Goal: Task Accomplishment & Management: Manage account settings

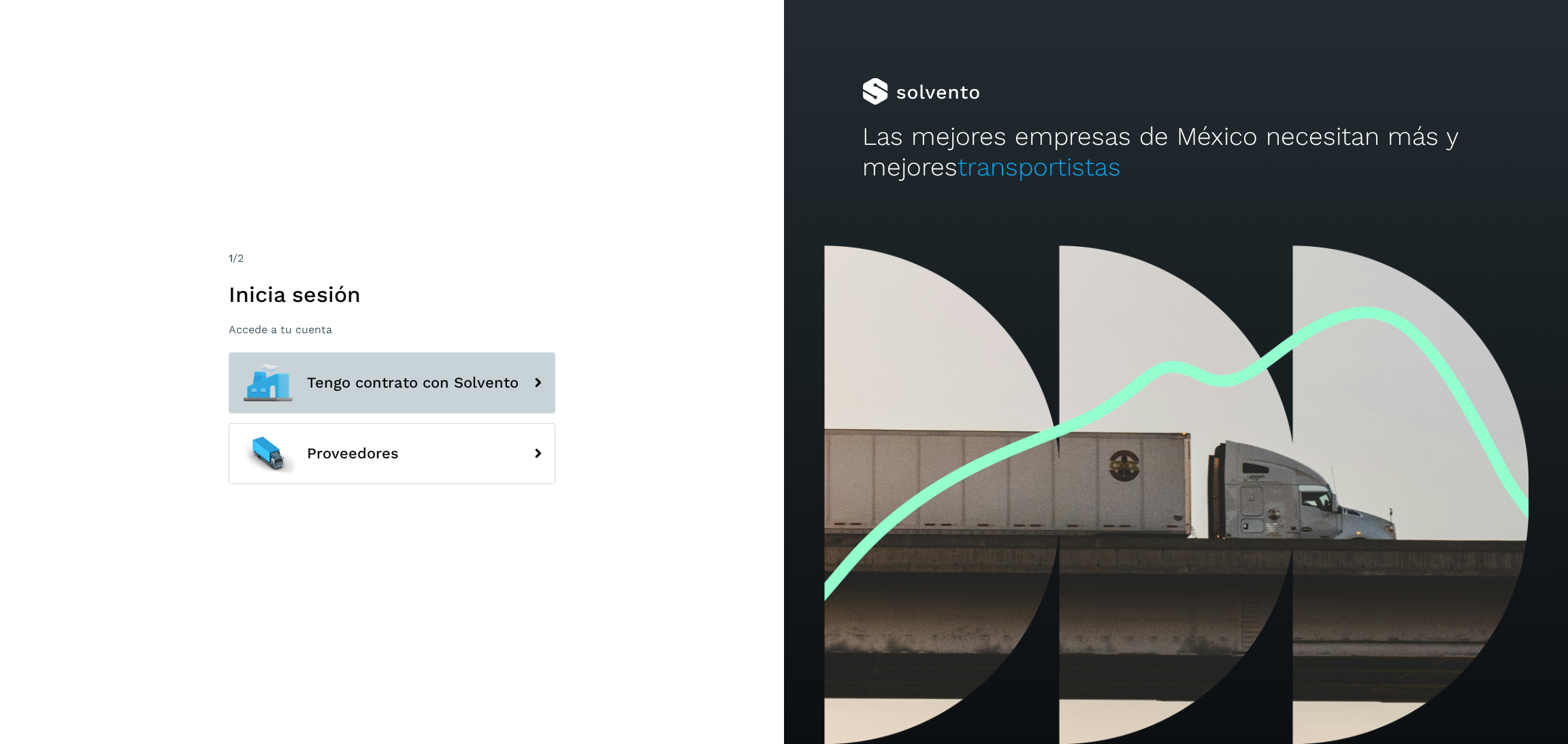
click at [523, 392] on button "Tengo contrato con Solvento" at bounding box center [392, 383] width 327 height 61
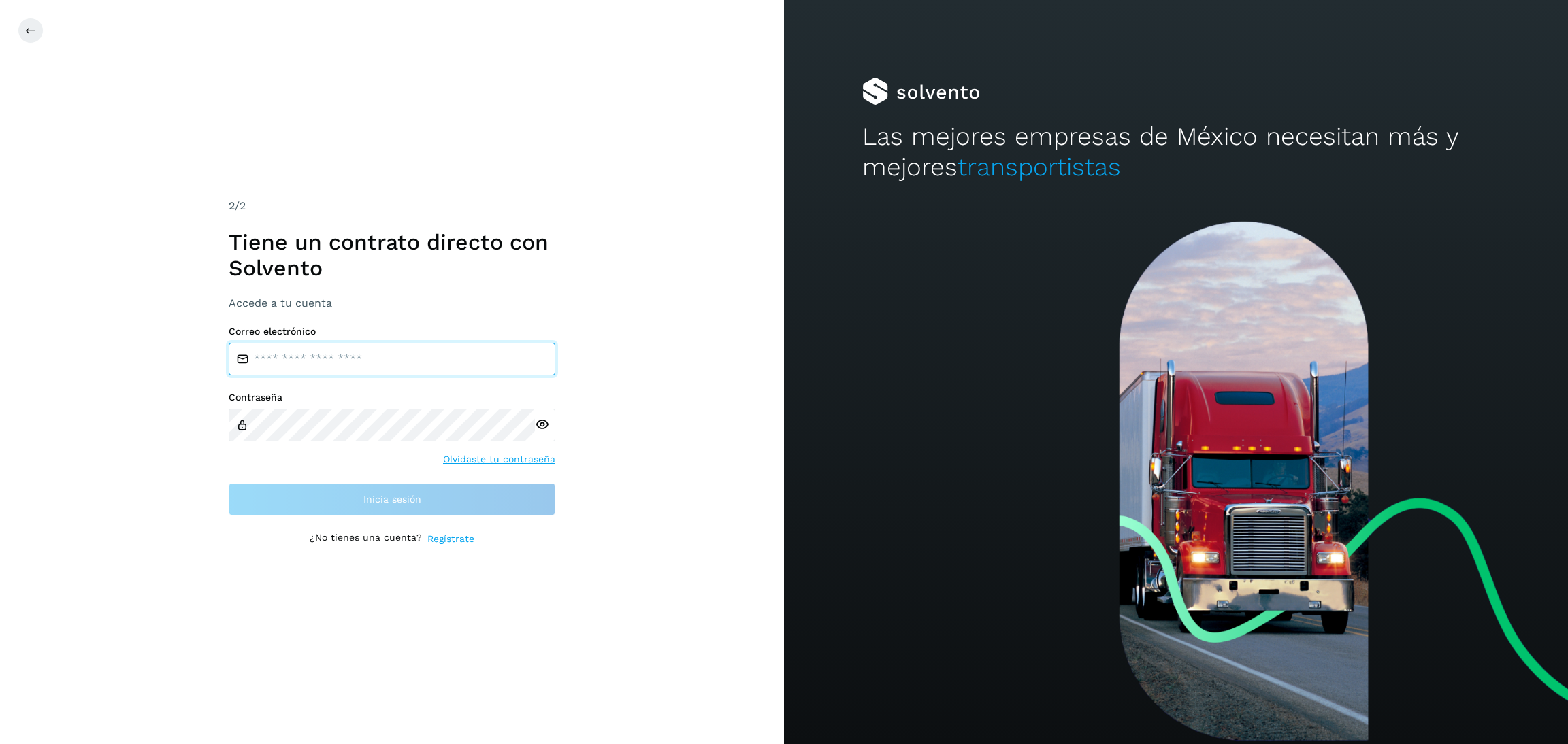
type input "**********"
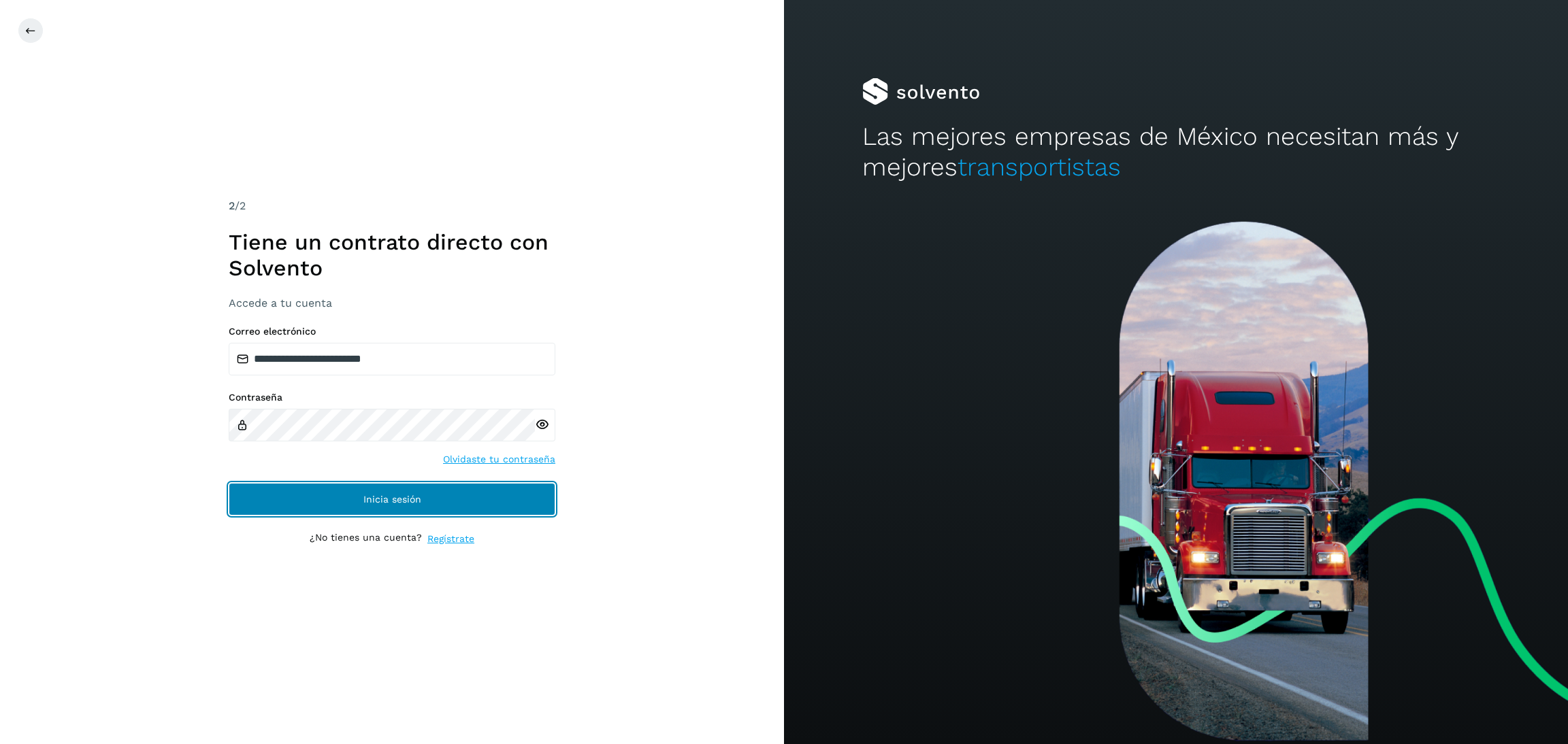
click at [480, 508] on button "Inicia sesión" at bounding box center [392, 499] width 327 height 33
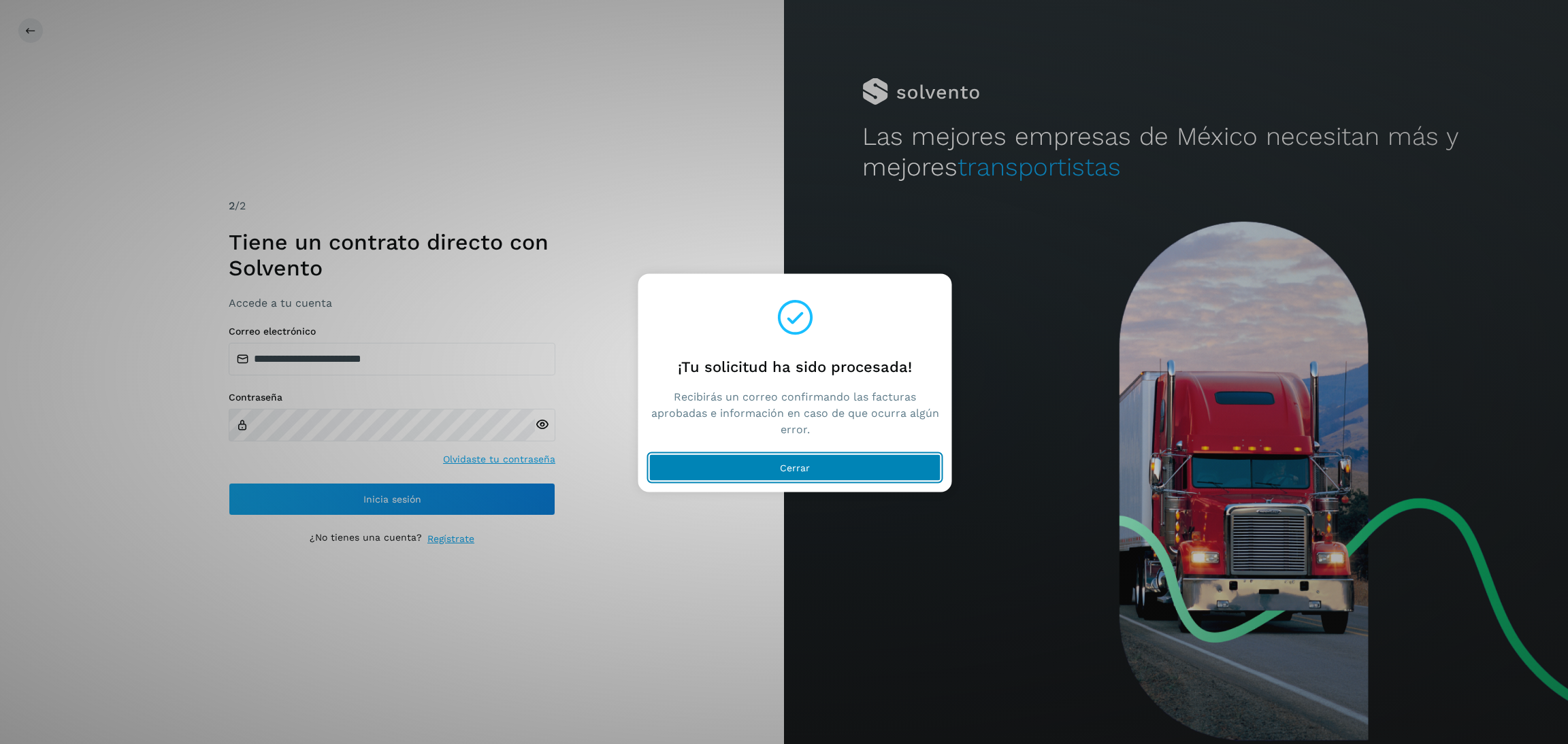
click at [872, 465] on button "Cerrar" at bounding box center [795, 468] width 292 height 27
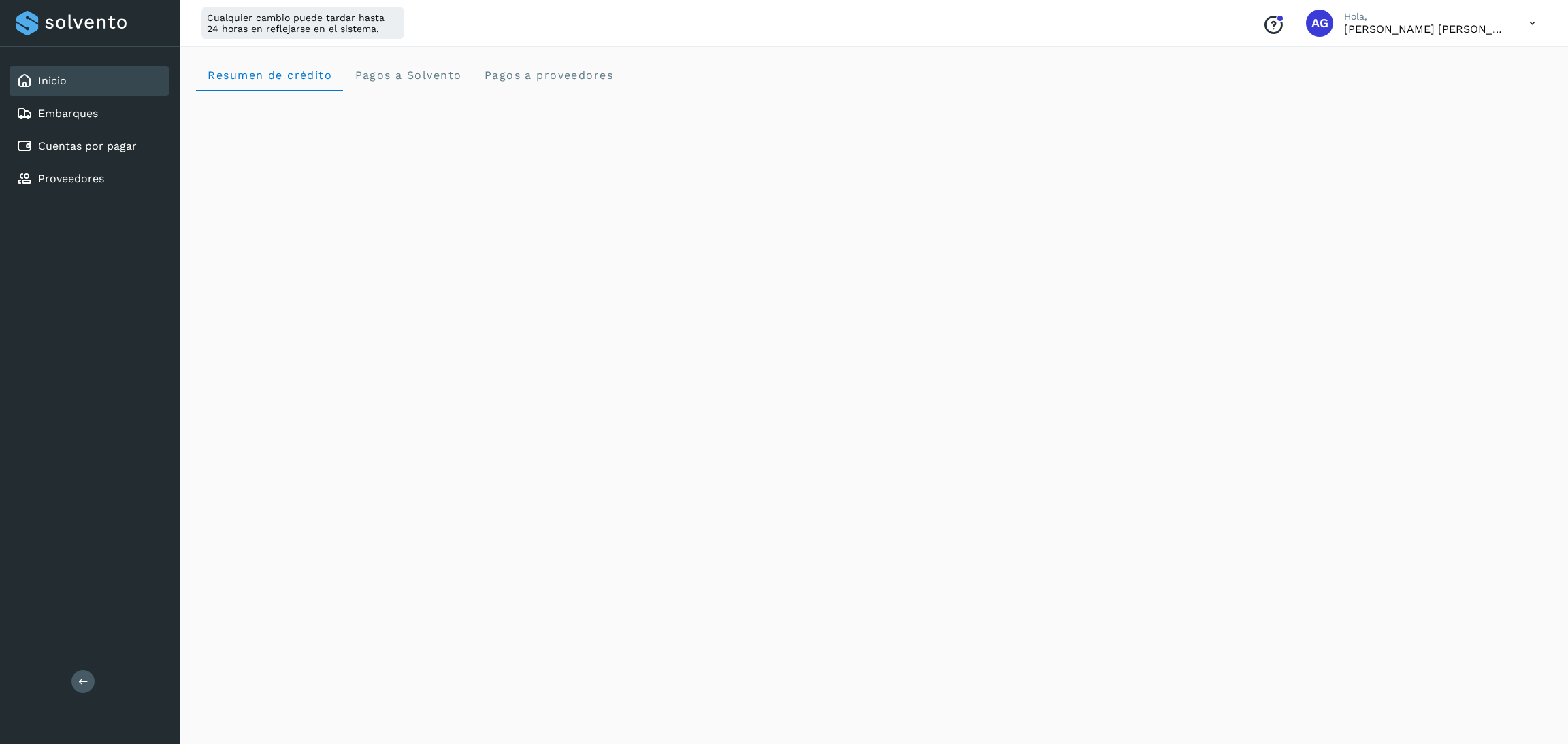
click at [762, 405] on div "Resumen de crédito Pagos a Solvento Pagos a proveedores" at bounding box center [874, 393] width 1389 height 702
click at [100, 78] on div "Inicio" at bounding box center [89, 81] width 159 height 30
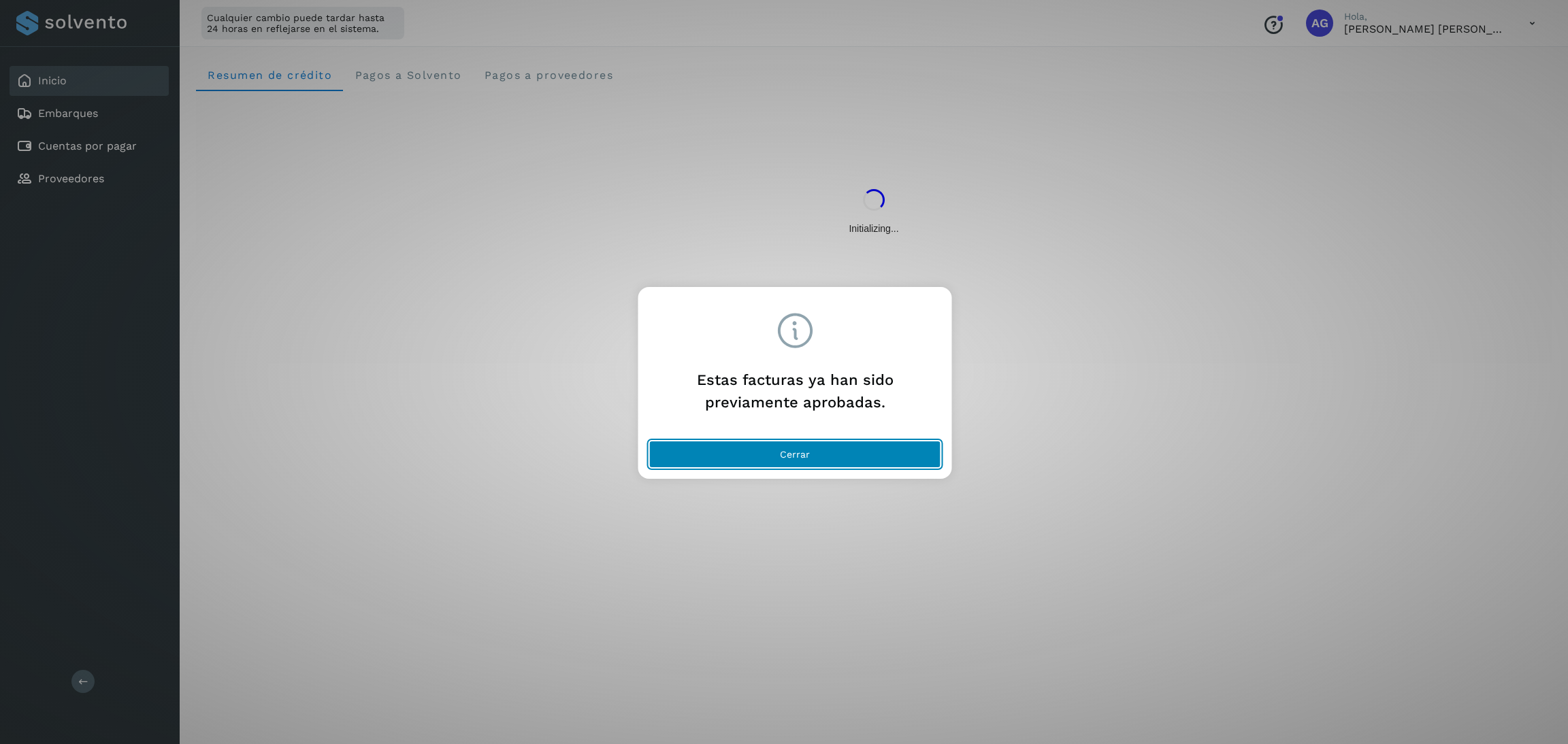
click at [752, 449] on button "Cerrar" at bounding box center [795, 454] width 292 height 27
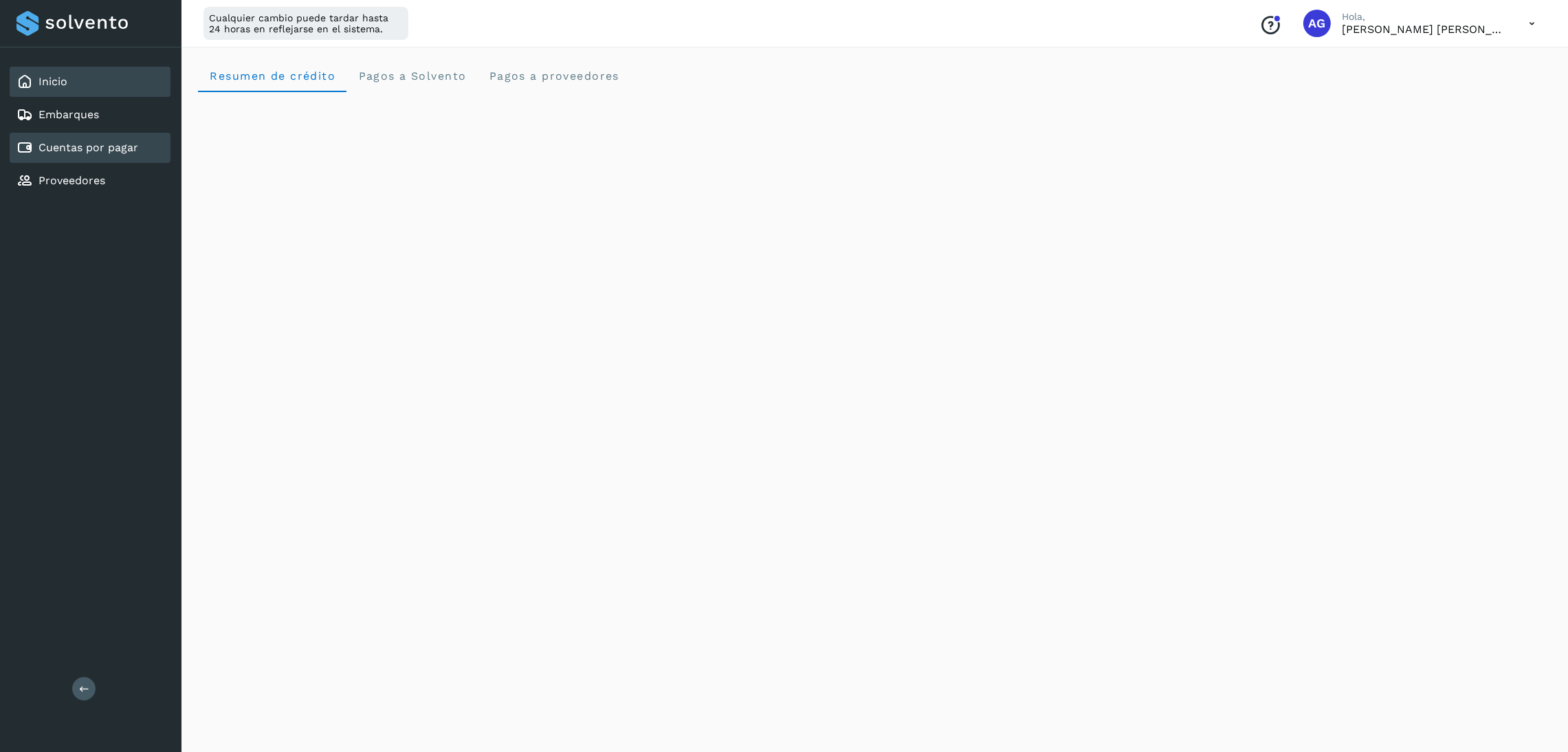
click at [112, 145] on link "Cuentas por pagar" at bounding box center [88, 147] width 100 height 13
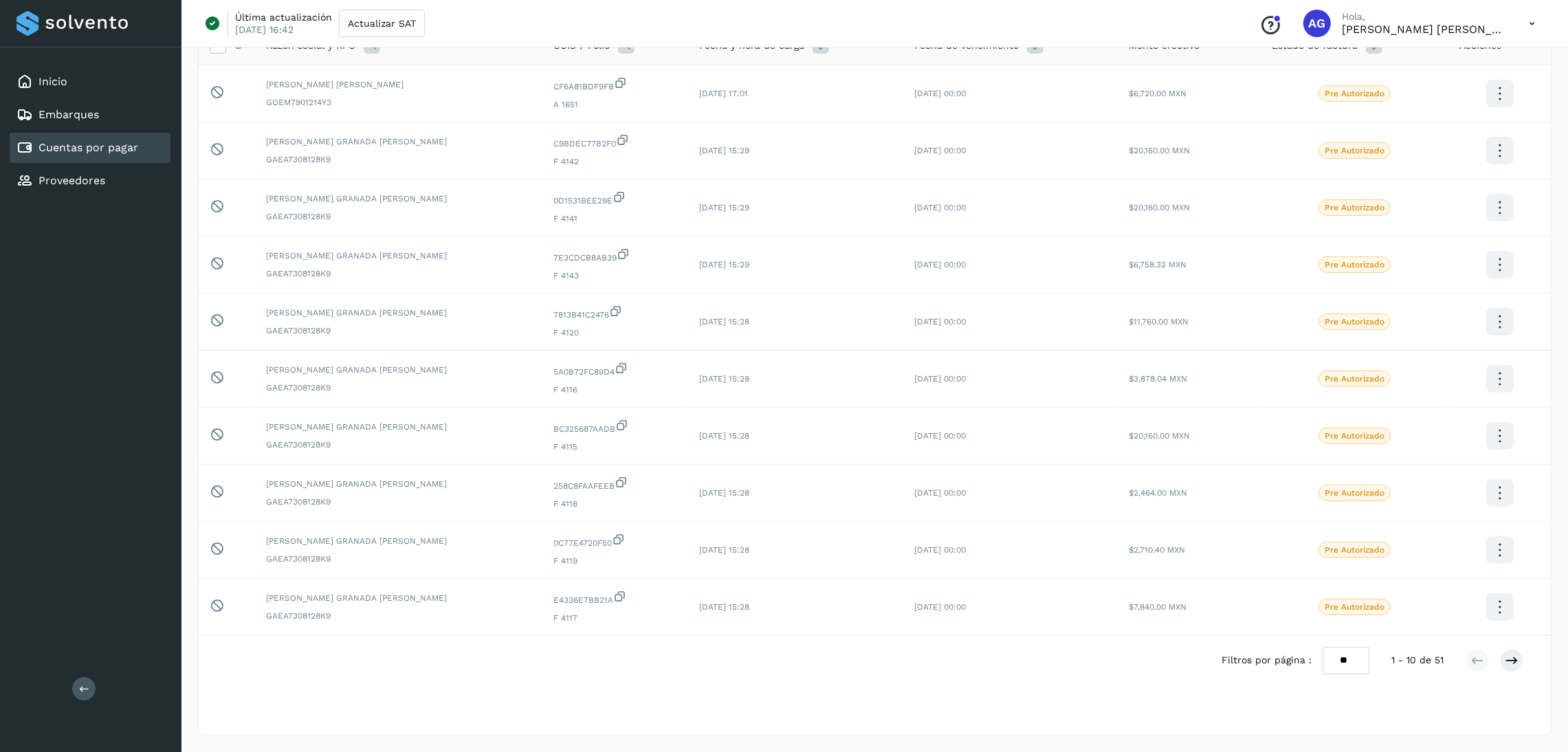
scroll to position [128, 0]
click at [1516, 661] on icon at bounding box center [1511, 660] width 14 height 14
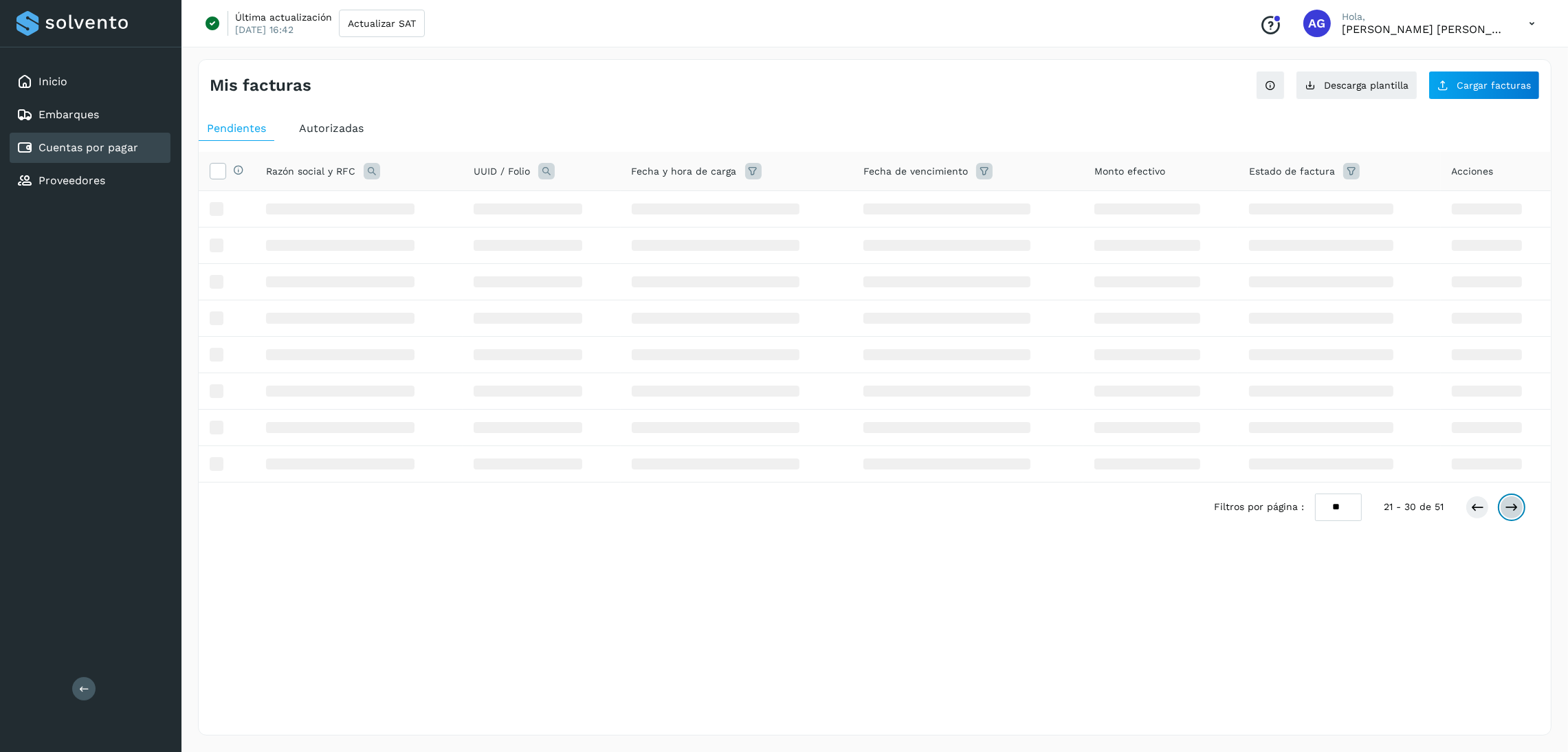
scroll to position [0, 0]
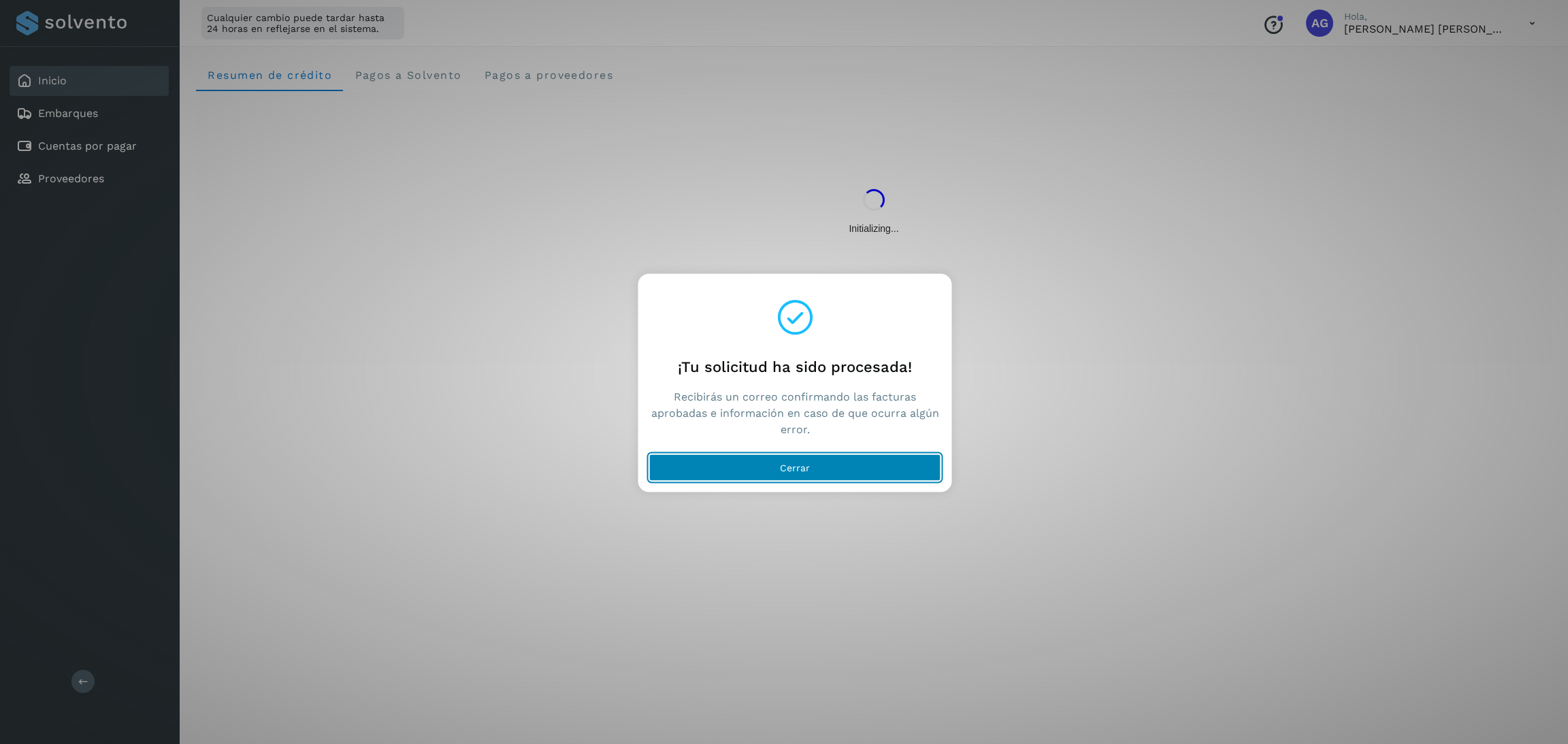
click at [868, 462] on button "Cerrar" at bounding box center [795, 468] width 292 height 27
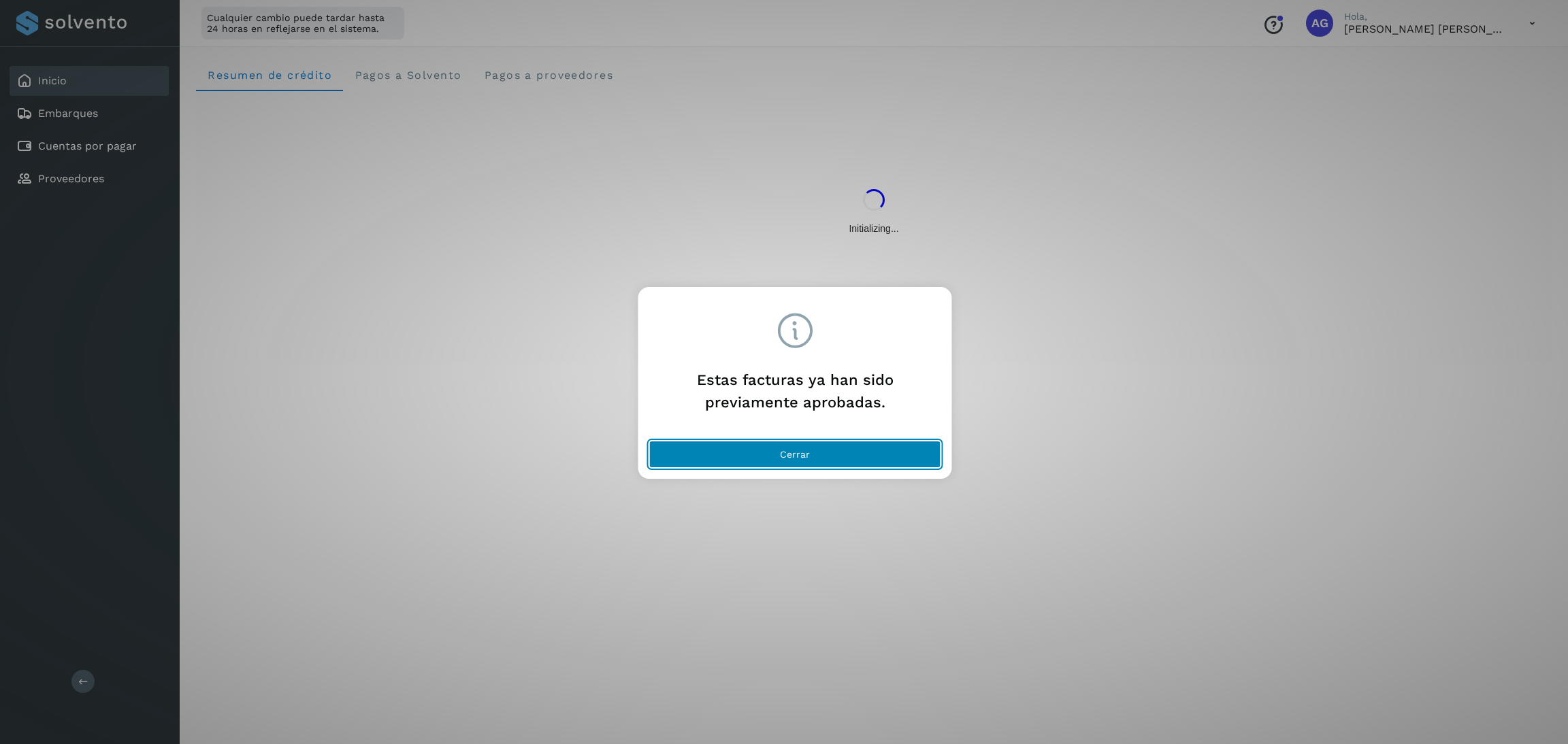
click at [871, 448] on button "Cerrar" at bounding box center [795, 454] width 292 height 27
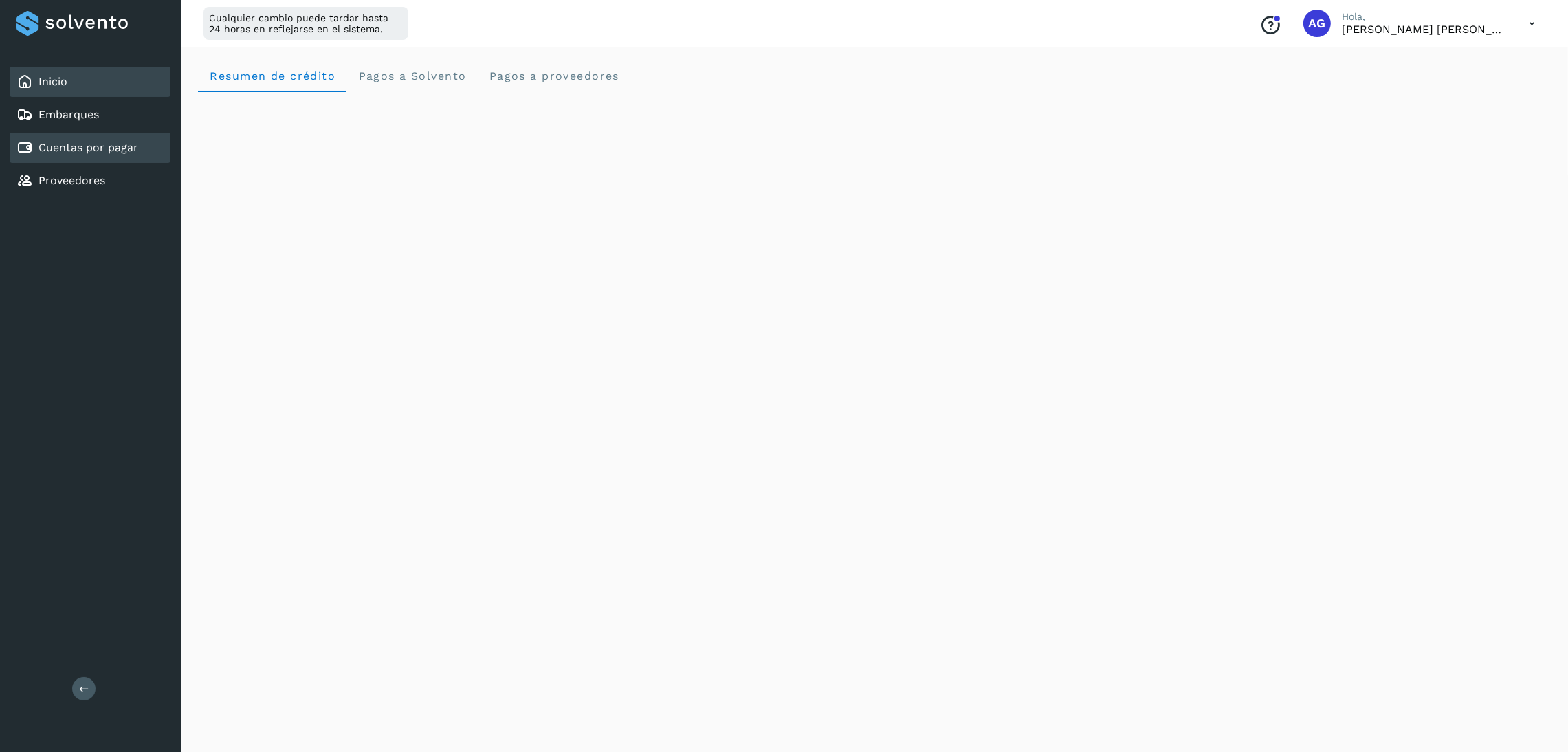
click at [129, 154] on div "Cuentas por pagar" at bounding box center [90, 147] width 161 height 30
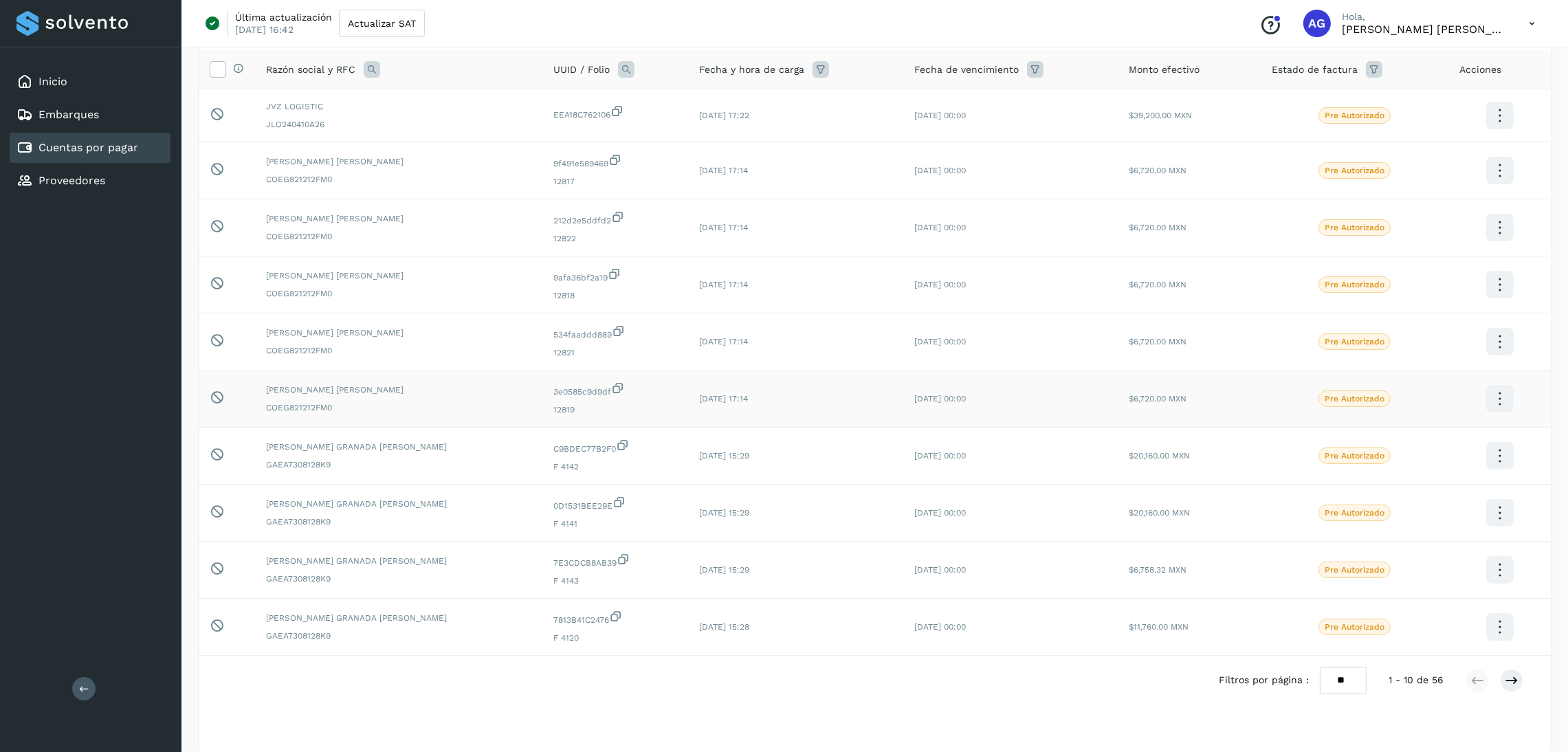
scroll to position [103, 0]
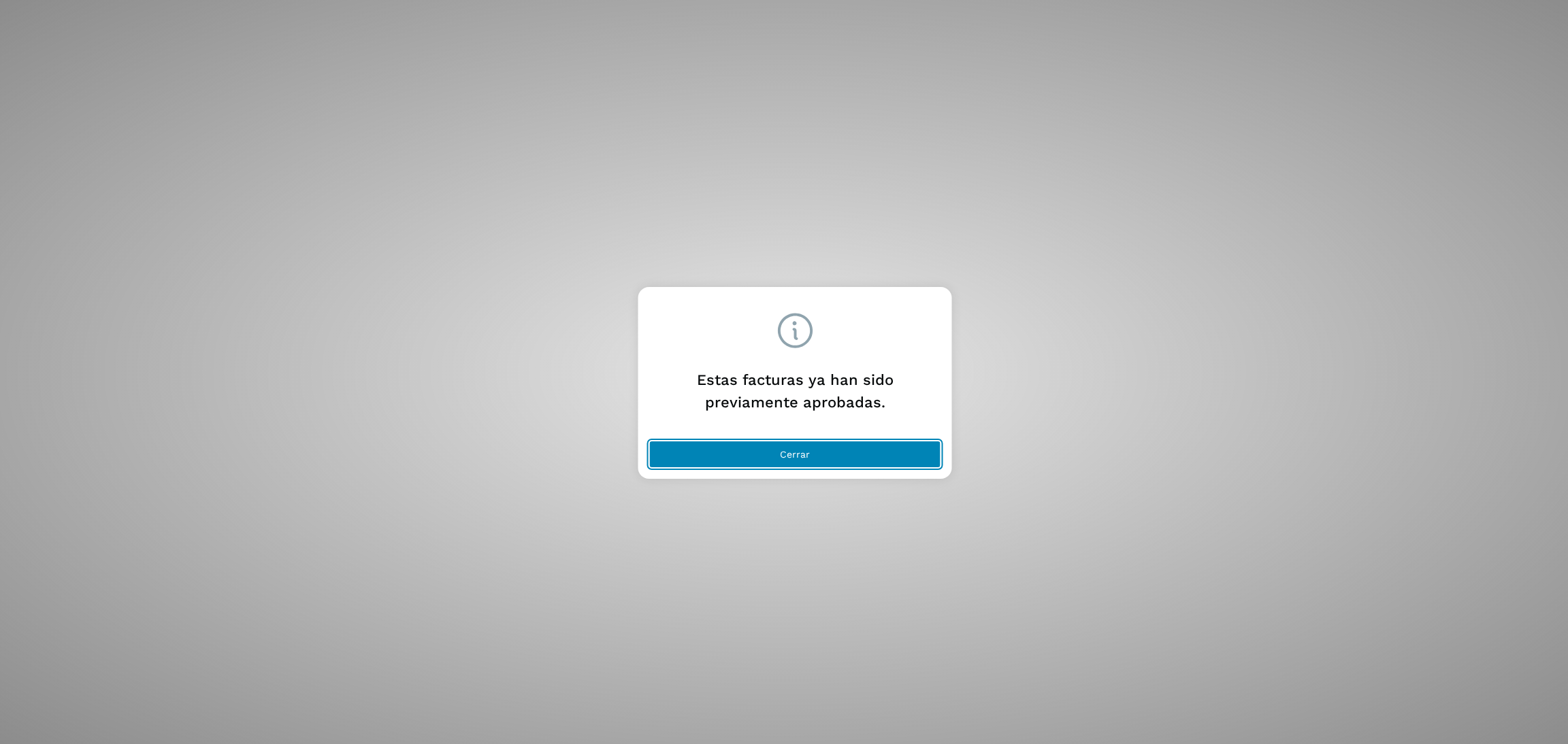
click at [785, 454] on span "Cerrar" at bounding box center [794, 454] width 30 height 10
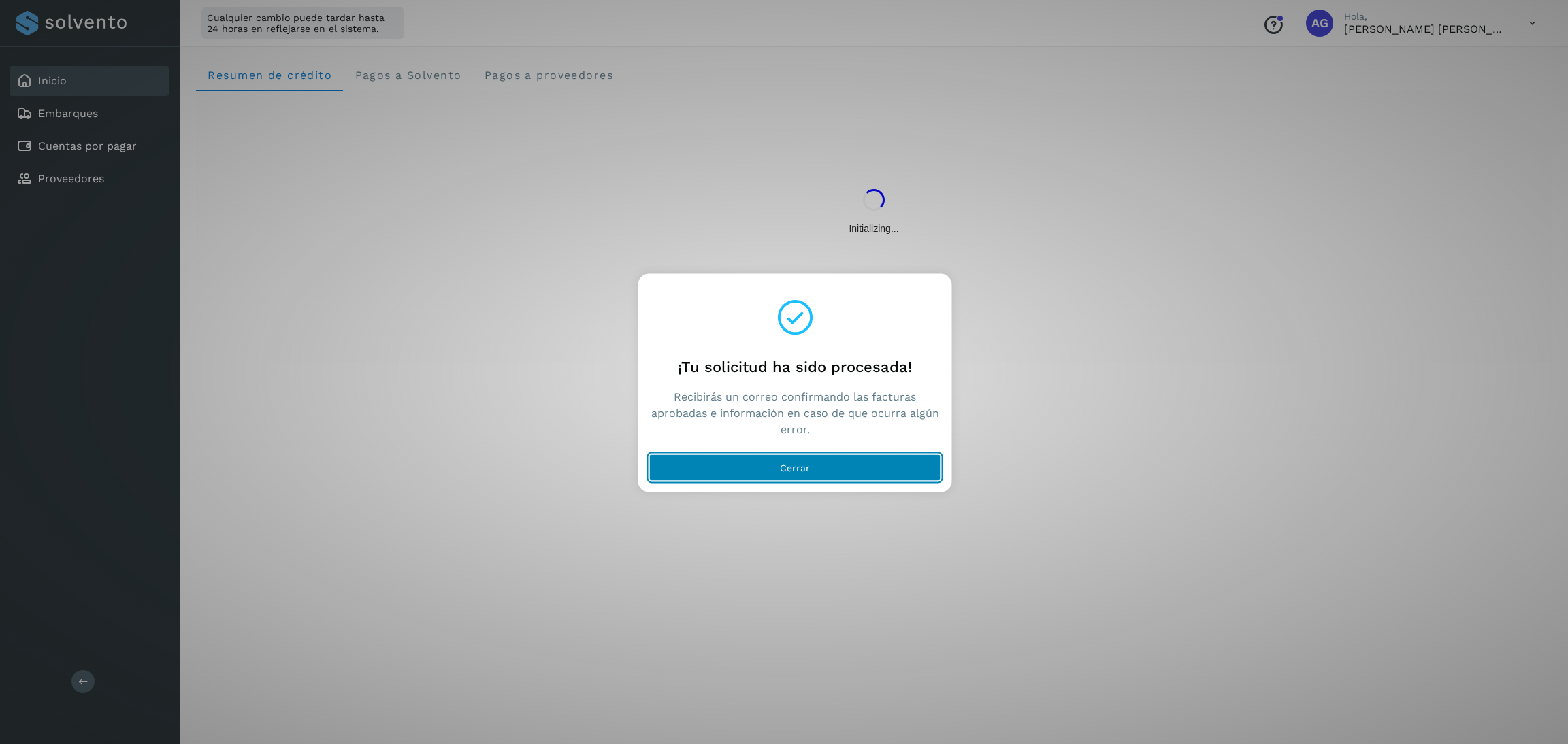
click at [847, 477] on button "Cerrar" at bounding box center [795, 468] width 292 height 27
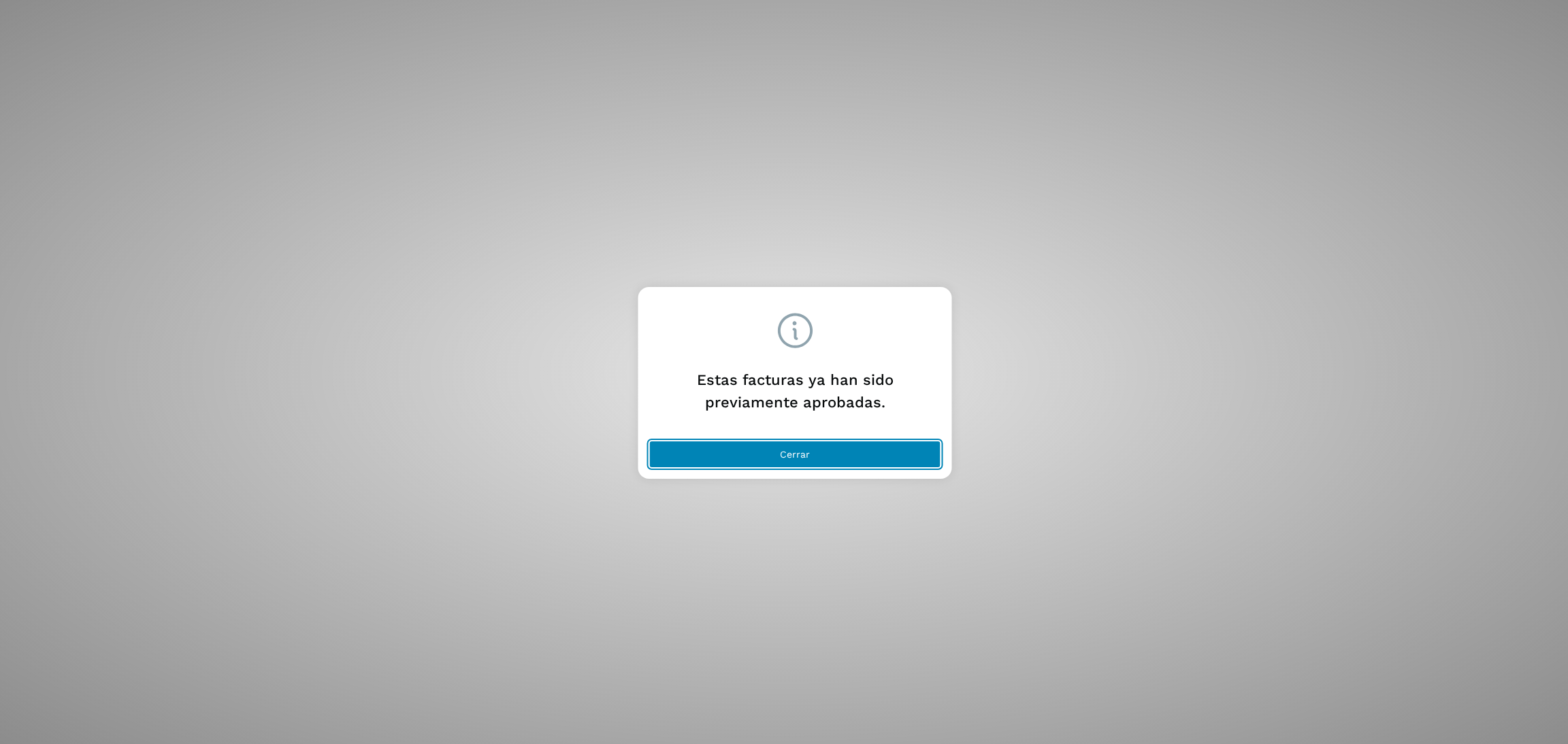
click at [909, 452] on button "Cerrar" at bounding box center [795, 454] width 292 height 27
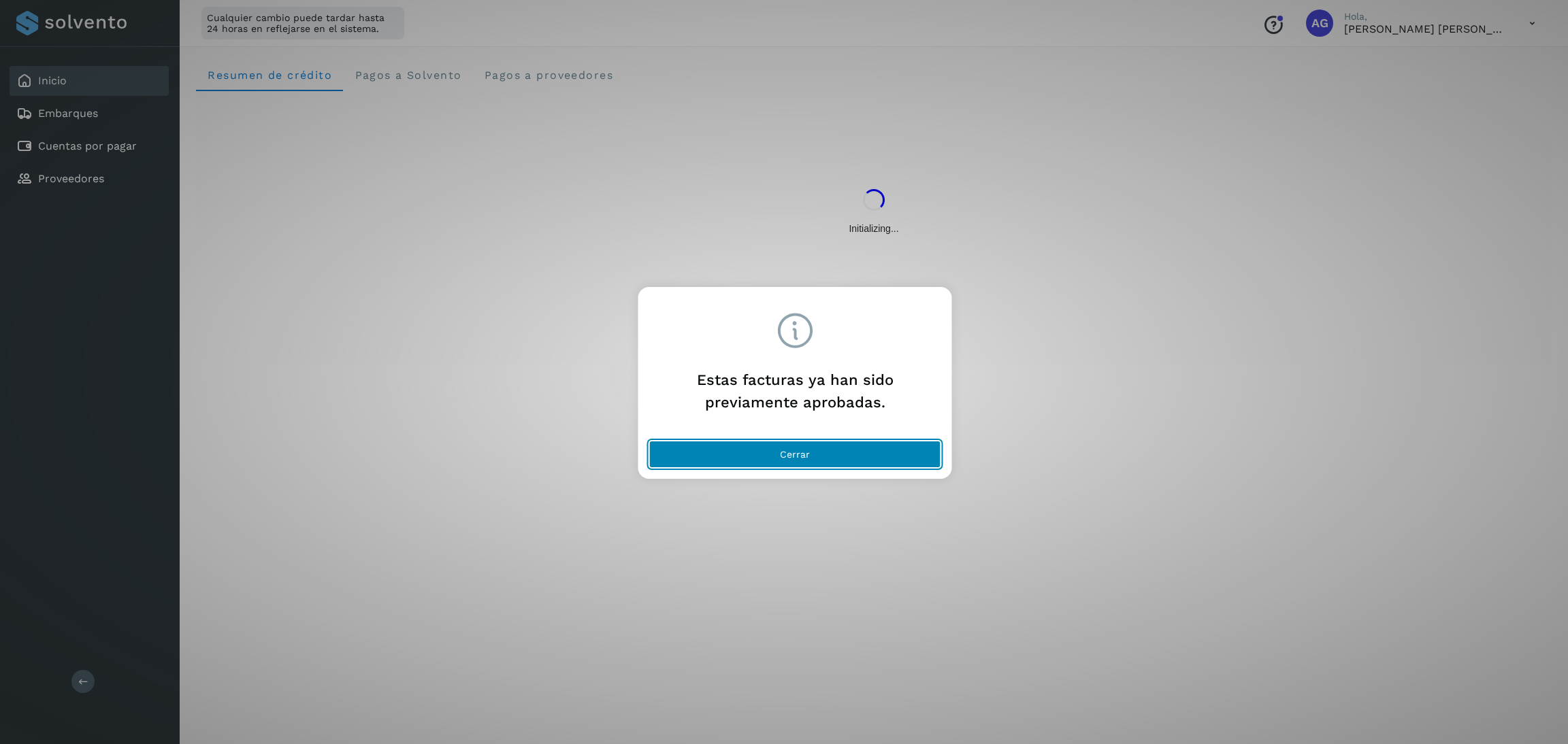
click at [828, 449] on button "Cerrar" at bounding box center [795, 454] width 292 height 27
click at [803, 449] on span "Cerrar" at bounding box center [794, 454] width 30 height 10
